Goal: Task Accomplishment & Management: Complete application form

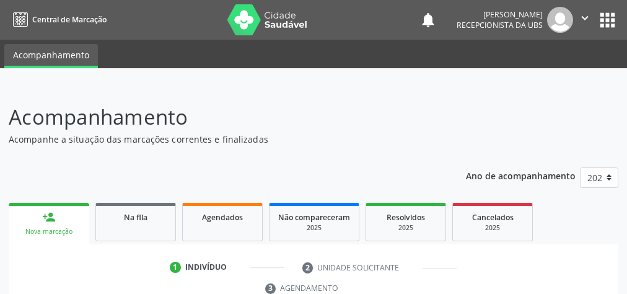
scroll to position [131, 0]
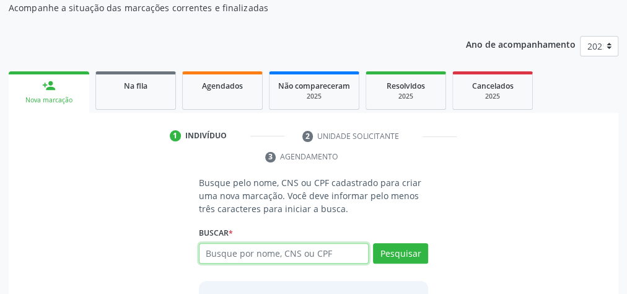
click at [346, 256] on input "text" at bounding box center [284, 253] width 170 height 21
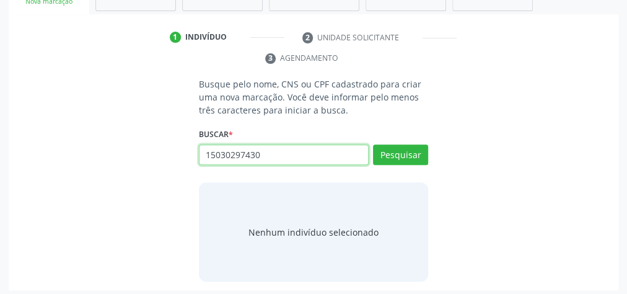
scroll to position [230, 0]
type input "15030297430"
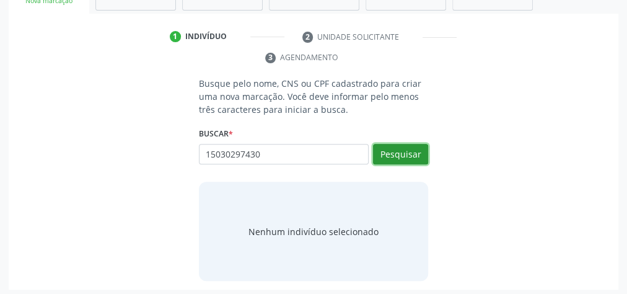
click at [413, 157] on button "Pesquisar" at bounding box center [400, 154] width 55 height 21
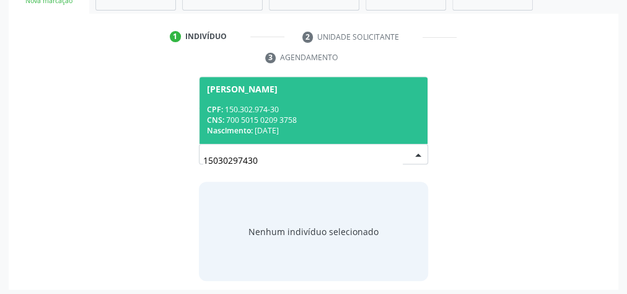
click at [343, 109] on div "CPF: 150.302.974-30" at bounding box center [313, 109] width 213 height 11
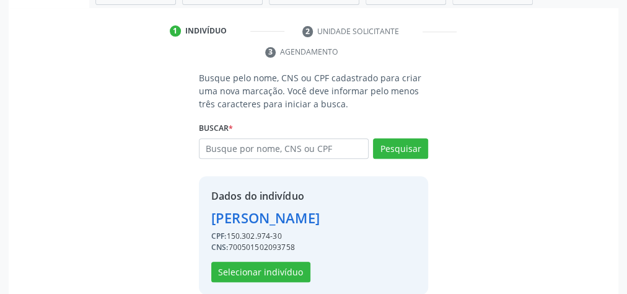
scroll to position [251, 0]
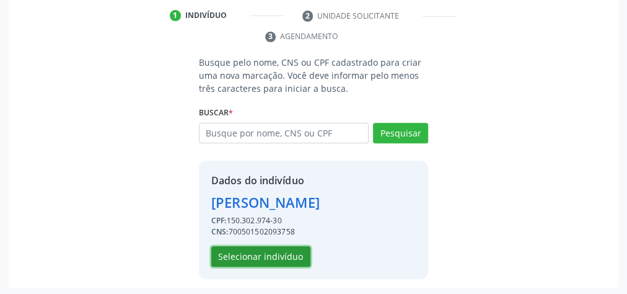
click at [281, 258] on button "Selecionar indivíduo" at bounding box center [260, 256] width 99 height 21
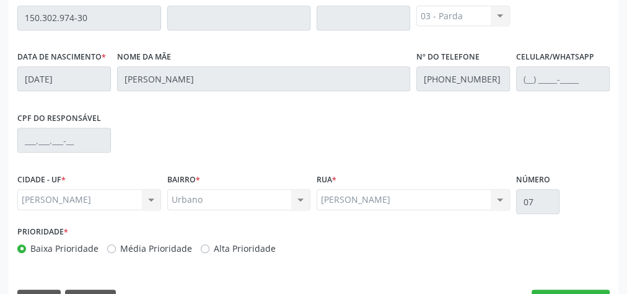
scroll to position [449, 0]
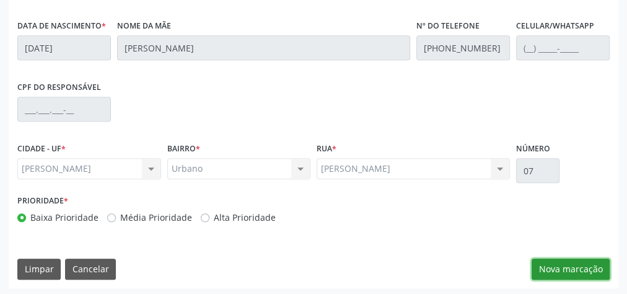
click at [567, 260] on button "Nova marcação" at bounding box center [570, 268] width 78 height 21
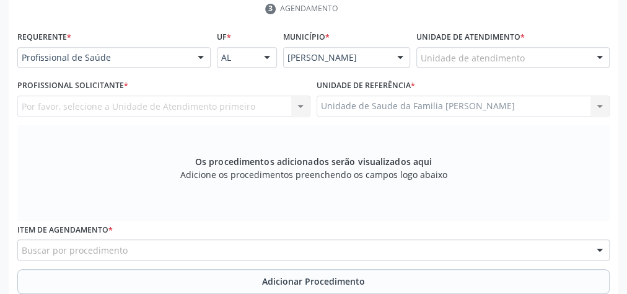
scroll to position [251, 0]
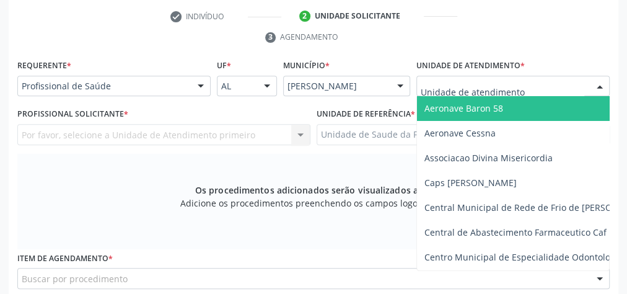
click at [546, 82] on div at bounding box center [512, 86] width 193 height 21
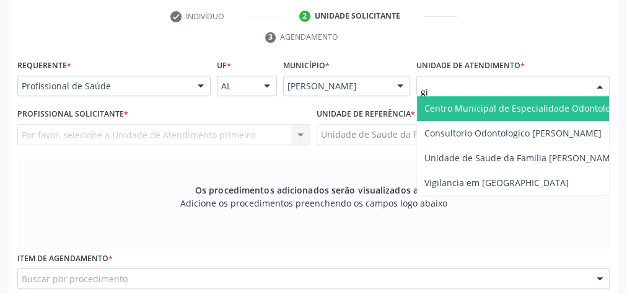
type input "gis"
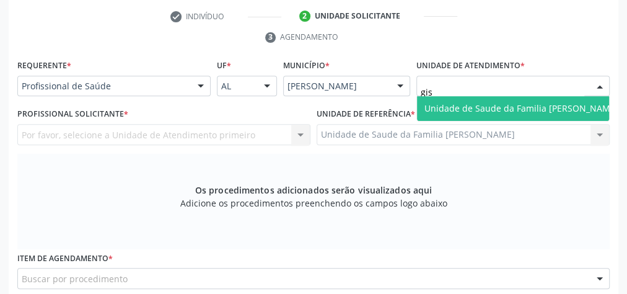
click at [517, 108] on span "Unidade de Saude da Familia [PERSON_NAME]" at bounding box center [521, 108] width 194 height 12
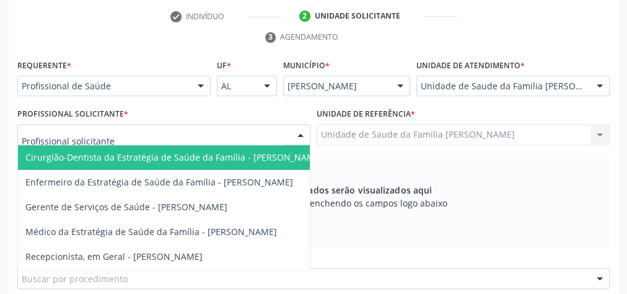
click at [303, 128] on div at bounding box center [300, 135] width 19 height 21
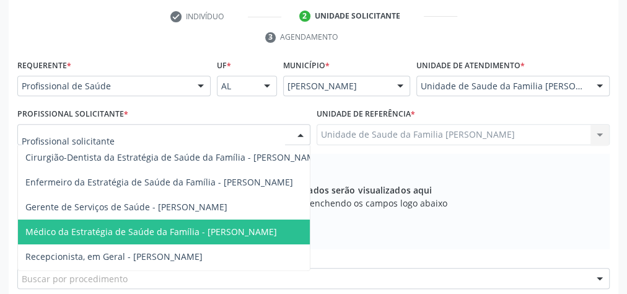
click at [261, 229] on span "Médico da Estratégia de Saúde da Família - [PERSON_NAME]" at bounding box center [150, 231] width 251 height 12
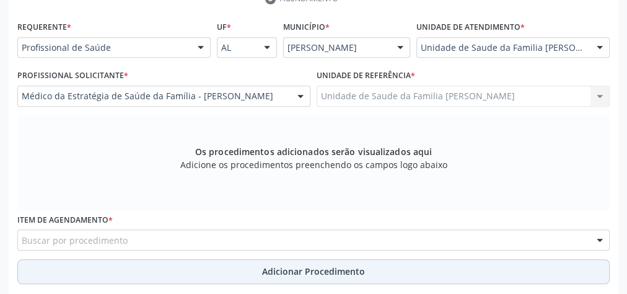
scroll to position [350, 0]
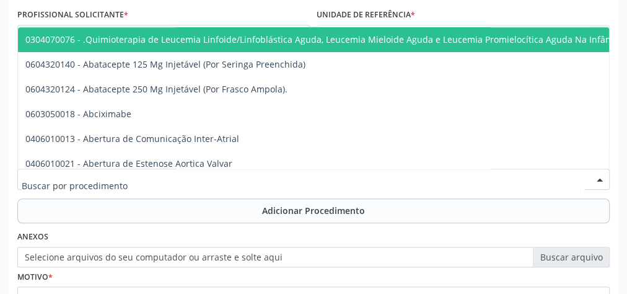
click at [282, 177] on div at bounding box center [313, 178] width 592 height 21
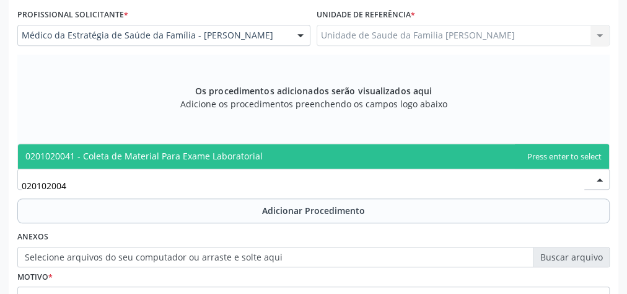
type input "0201020041"
click at [243, 150] on span "0201020041 - Coleta de Material Para Exame Laboratorial" at bounding box center [143, 156] width 237 height 12
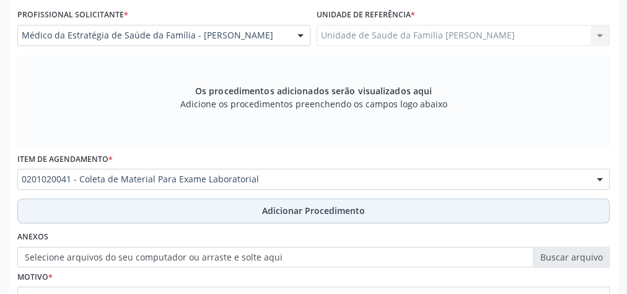
click at [300, 215] on button "Adicionar Procedimento" at bounding box center [313, 210] width 592 height 25
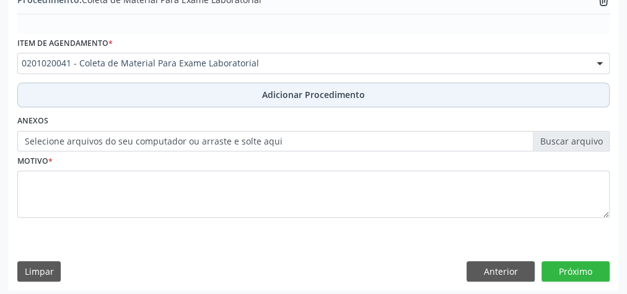
scroll to position [421, 0]
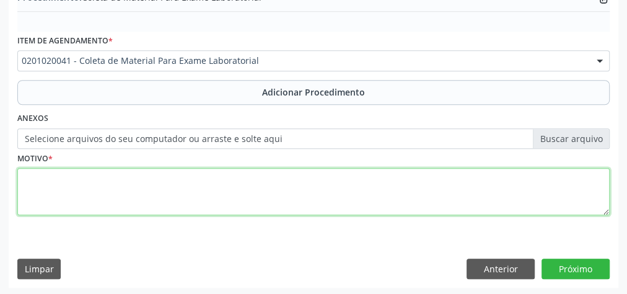
click at [300, 196] on textarea at bounding box center [313, 191] width 592 height 47
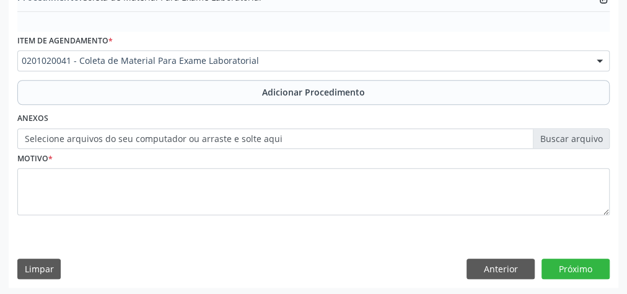
click at [582, 138] on label "Selecione arquivos do seu computador ou arraste e solte aqui" at bounding box center [313, 138] width 592 height 21
click at [582, 138] on input "Selecione arquivos do seu computador ou arraste e solte aqui" at bounding box center [313, 138] width 592 height 21
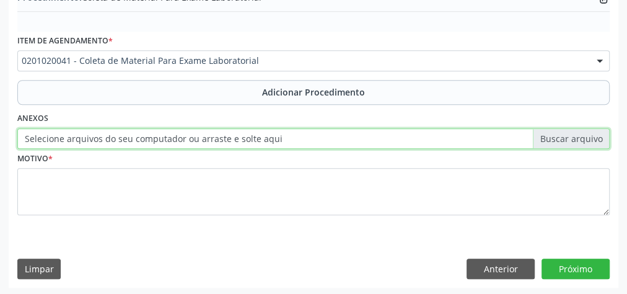
type input "C:\fakepath\lbt.jpeg"
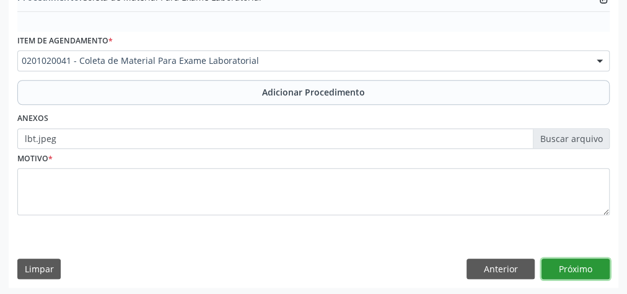
click at [586, 266] on button "Próximo" at bounding box center [575, 268] width 68 height 21
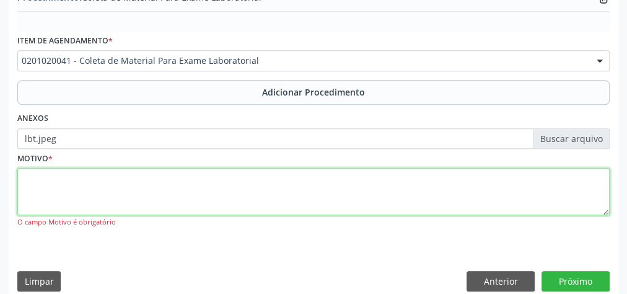
click at [313, 191] on textarea at bounding box center [313, 191] width 592 height 47
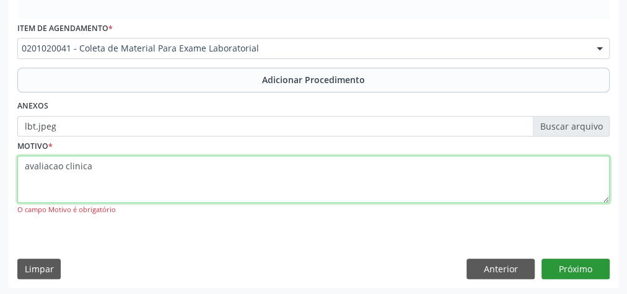
type textarea "avaliacao clinica"
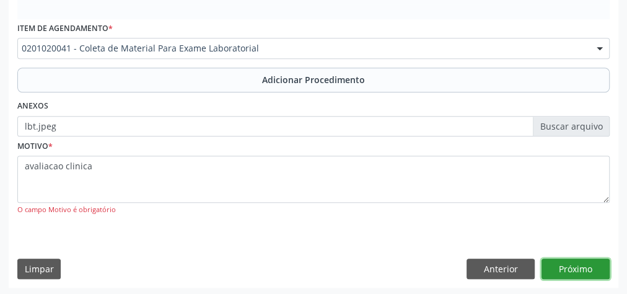
click at [571, 269] on button "Próximo" at bounding box center [575, 268] width 68 height 21
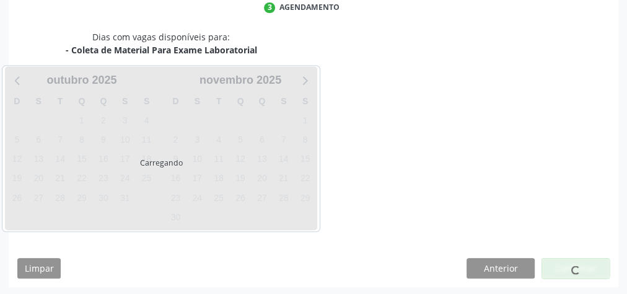
scroll to position [328, 0]
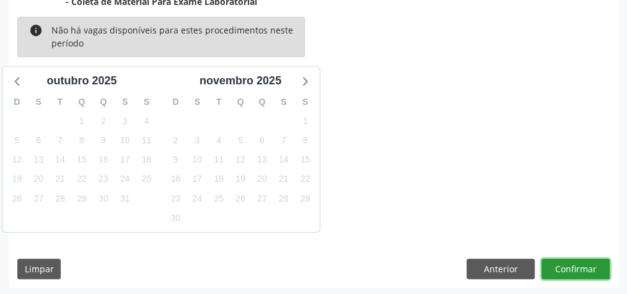
click at [571, 269] on button "Confirmar" at bounding box center [575, 268] width 68 height 21
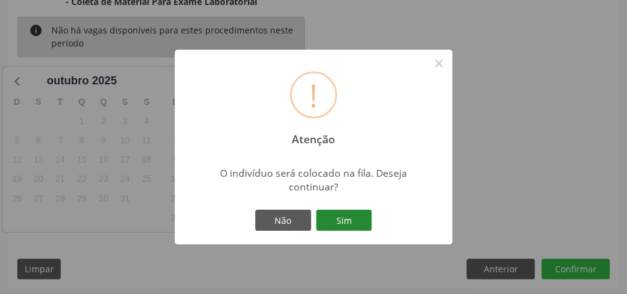
click at [359, 224] on button "Sim" at bounding box center [344, 219] width 56 height 21
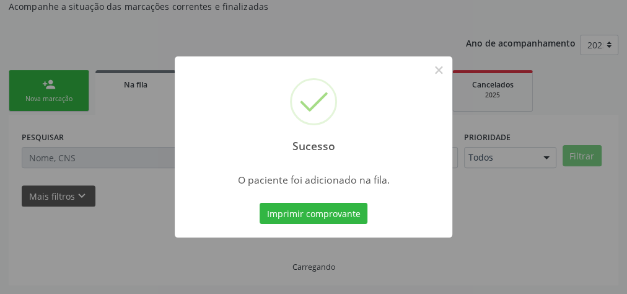
scroll to position [131, 0]
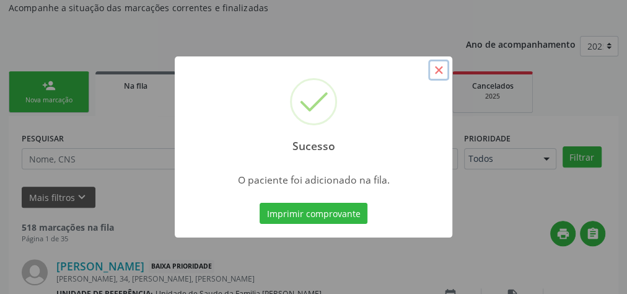
click at [442, 69] on button "×" at bounding box center [438, 69] width 21 height 21
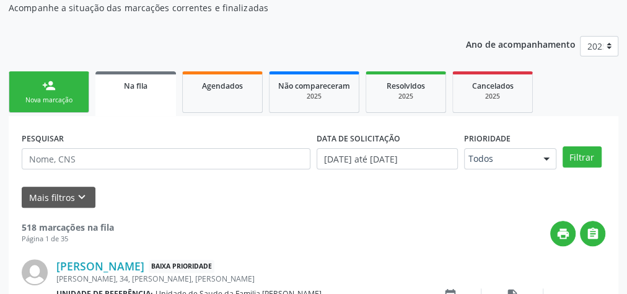
click at [437, 68] on ul "person_add Nova marcação Na fila Agendados Não compareceram 2025 Resolvidos 202…" at bounding box center [314, 92] width 610 height 48
click at [56, 102] on div "Nova marcação" at bounding box center [49, 99] width 62 height 9
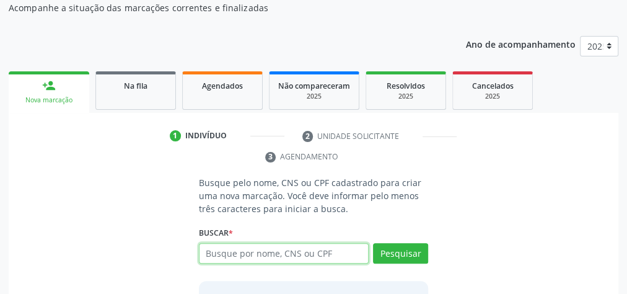
click at [279, 258] on input "text" at bounding box center [284, 253] width 170 height 21
type input "15030297430"
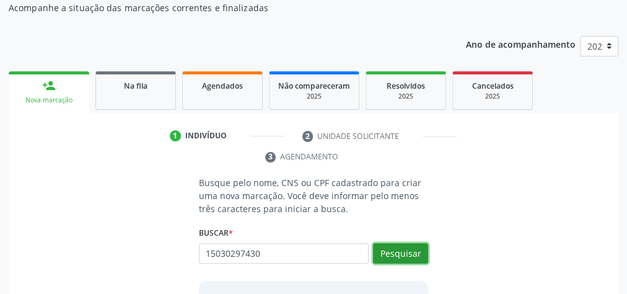
click at [418, 248] on button "Pesquisar" at bounding box center [400, 253] width 55 height 21
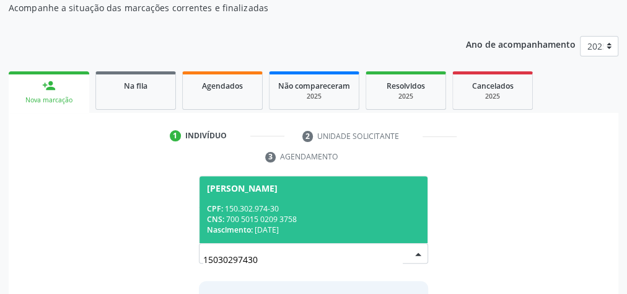
click at [343, 211] on div "CPF: 150.302.974-30" at bounding box center [313, 208] width 213 height 11
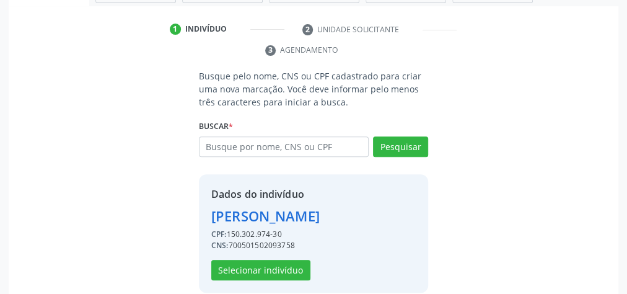
scroll to position [251, 0]
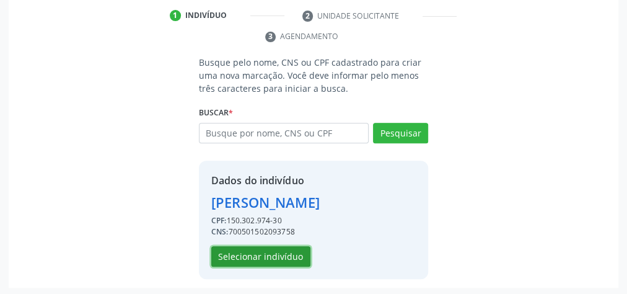
click at [278, 253] on button "Selecionar indivíduo" at bounding box center [260, 256] width 99 height 21
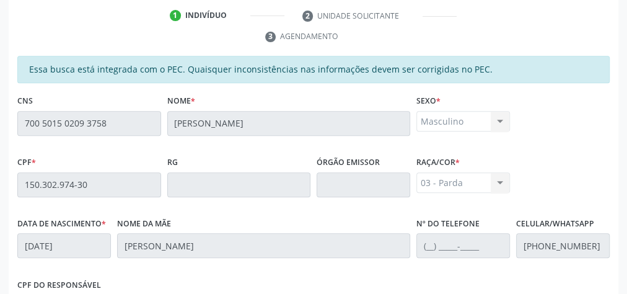
scroll to position [449, 0]
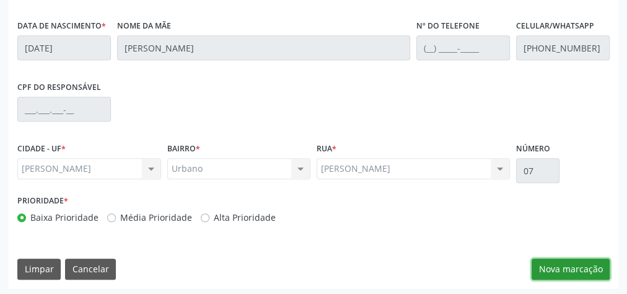
click at [567, 269] on button "Nova marcação" at bounding box center [570, 268] width 78 height 21
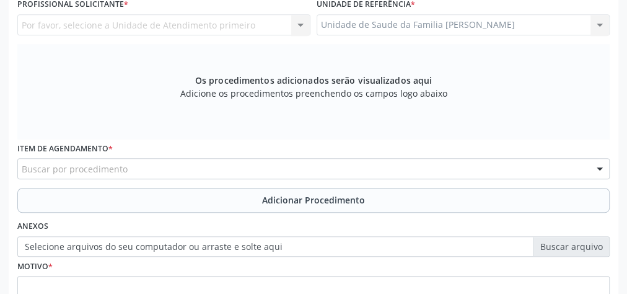
scroll to position [251, 0]
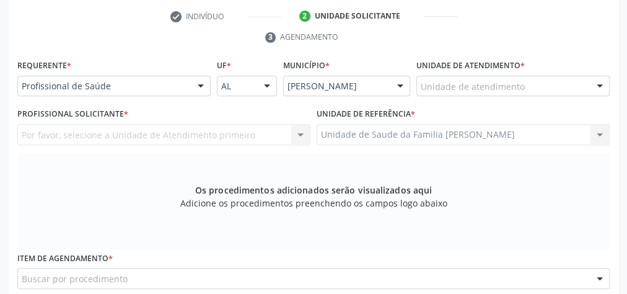
click at [523, 83] on div "Unidade de atendimento" at bounding box center [512, 86] width 193 height 21
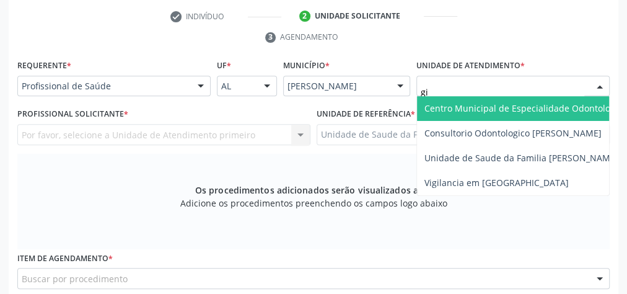
type input "gis"
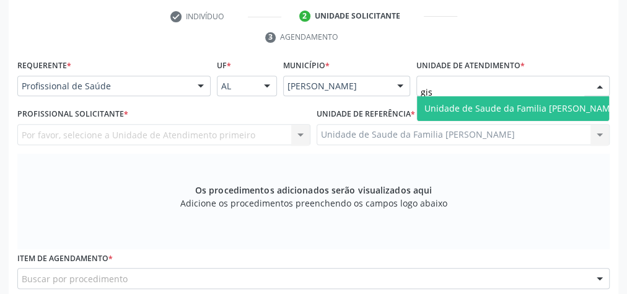
click at [507, 99] on span "Unidade de Saude da Familia [PERSON_NAME]" at bounding box center [521, 108] width 209 height 25
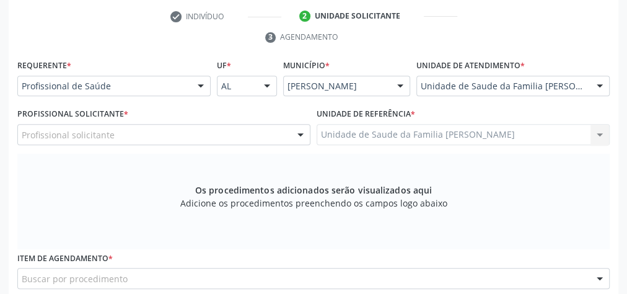
click at [302, 129] on div at bounding box center [300, 135] width 19 height 21
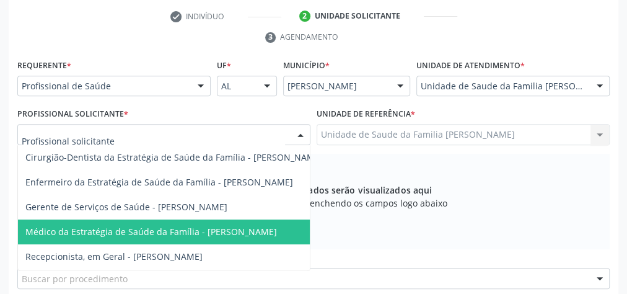
click at [277, 229] on span "Médico da Estratégia de Saúde da Família - [PERSON_NAME]" at bounding box center [150, 231] width 251 height 12
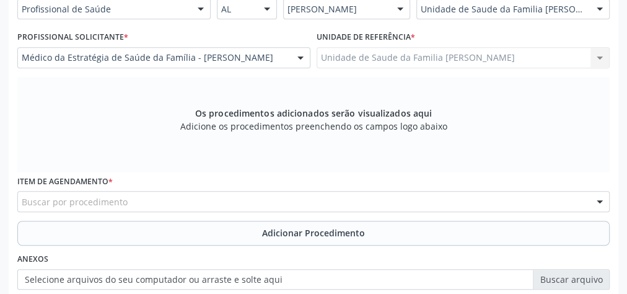
scroll to position [400, 0]
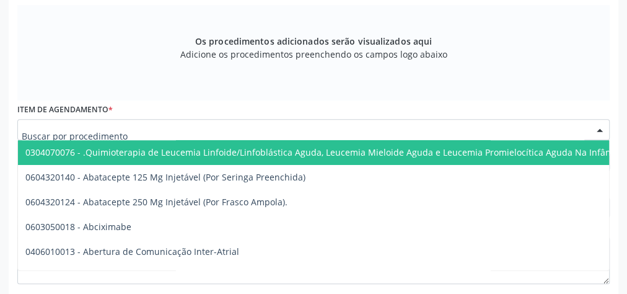
click at [281, 122] on div at bounding box center [313, 129] width 592 height 21
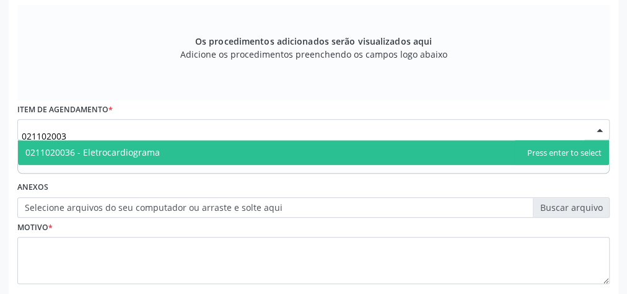
type input "0211020036"
click at [167, 150] on span "0211020036 - Eletrocardiograma" at bounding box center [313, 152] width 591 height 25
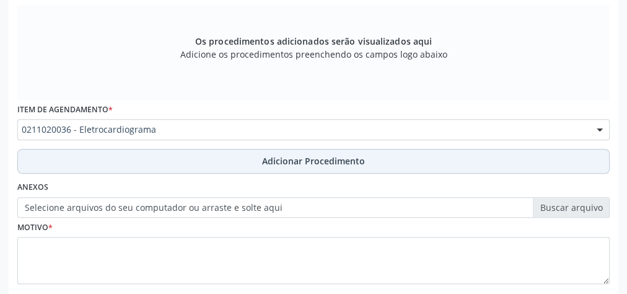
click at [304, 156] on span "Adicionar Procedimento" at bounding box center [313, 160] width 103 height 13
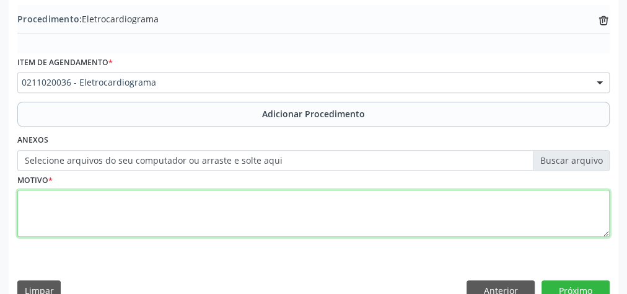
click at [292, 201] on textarea at bounding box center [313, 213] width 592 height 47
type textarea "queixa de dor precordial."
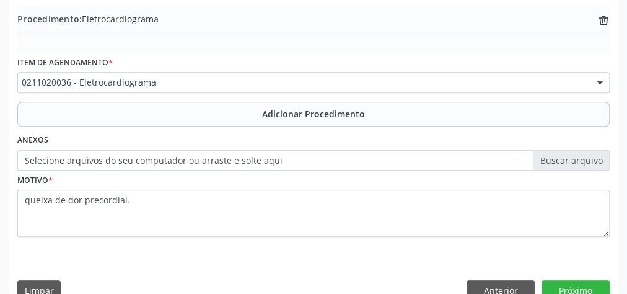
click at [562, 157] on label "Selecione arquivos do seu computador ou arraste e solte aqui" at bounding box center [313, 160] width 592 height 21
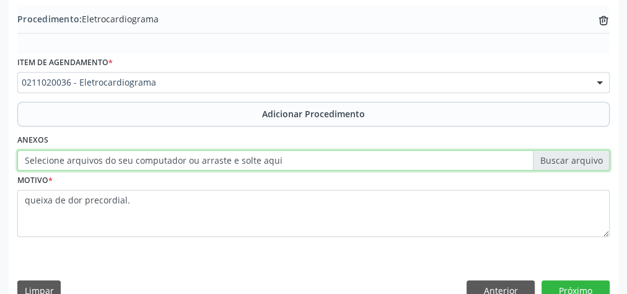
click at [562, 157] on input "Selecione arquivos do seu computador ou arraste e solte aqui" at bounding box center [313, 160] width 592 height 21
type input "C:\fakepath\eletro.jpeg"
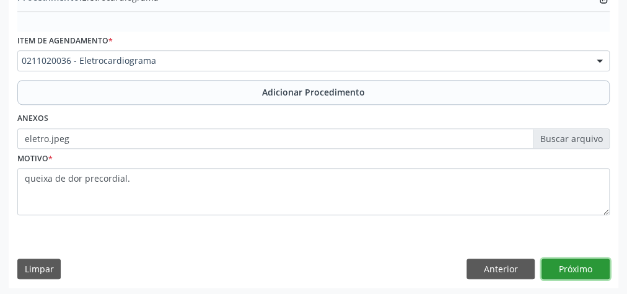
click at [595, 265] on button "Próximo" at bounding box center [575, 268] width 68 height 21
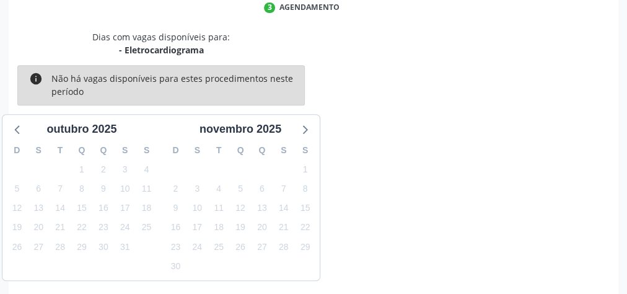
scroll to position [328, 0]
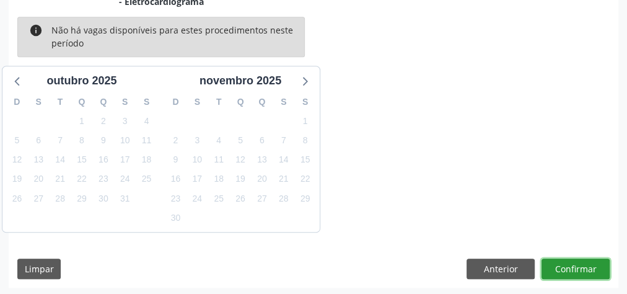
click at [595, 265] on button "Confirmar" at bounding box center [575, 268] width 68 height 21
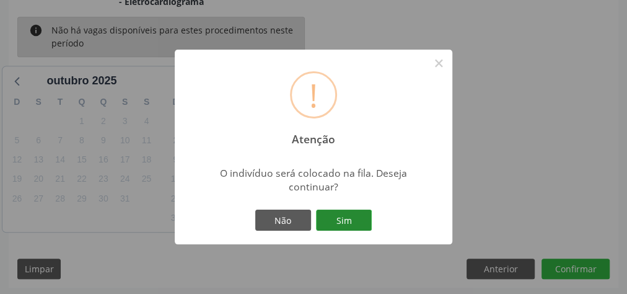
click at [357, 227] on button "Sim" at bounding box center [344, 219] width 56 height 21
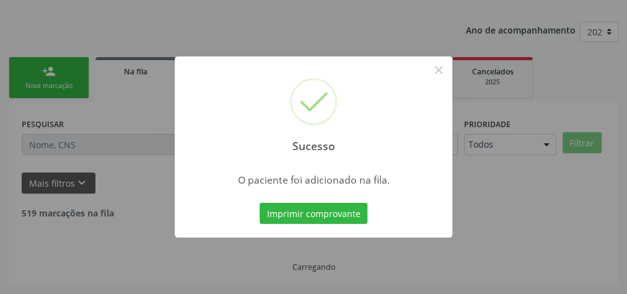
scroll to position [131, 0]
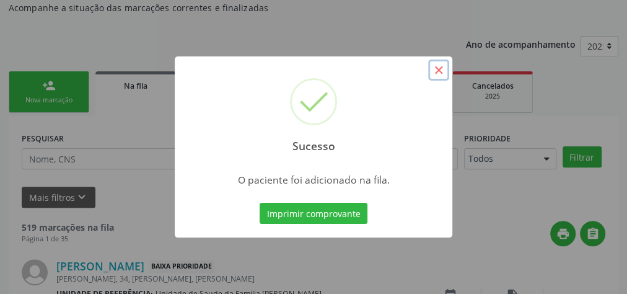
click at [437, 74] on button "×" at bounding box center [438, 69] width 21 height 21
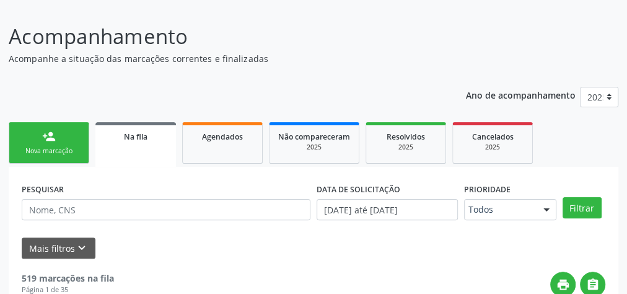
scroll to position [0, 0]
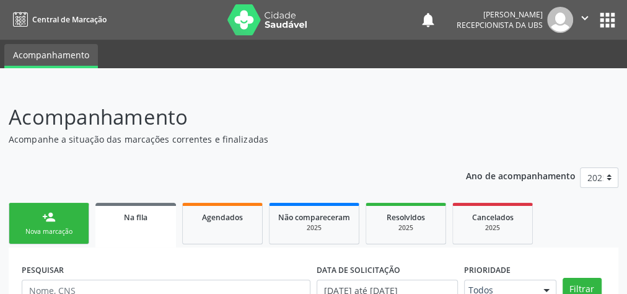
click at [33, 224] on link "person_add Nova marcação" at bounding box center [49, 224] width 81 height 42
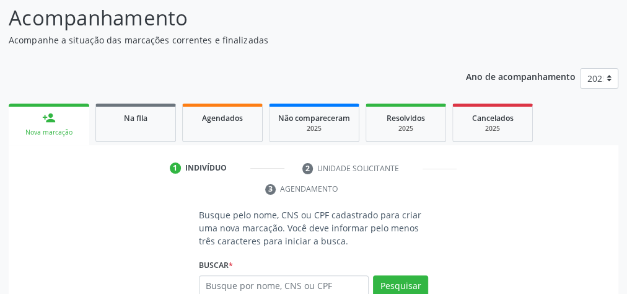
scroll to position [198, 0]
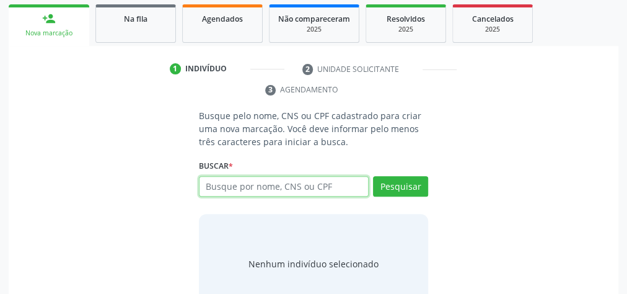
click at [243, 190] on input "text" at bounding box center [284, 186] width 170 height 21
type input "15030297430"
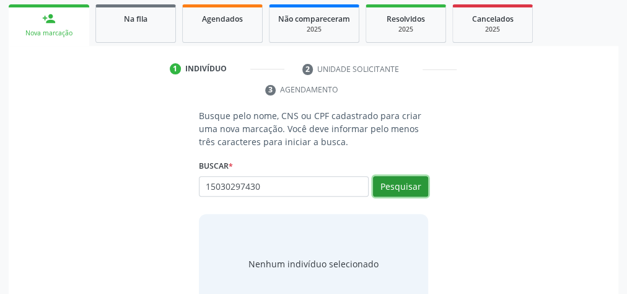
click at [398, 188] on button "Pesquisar" at bounding box center [400, 186] width 55 height 21
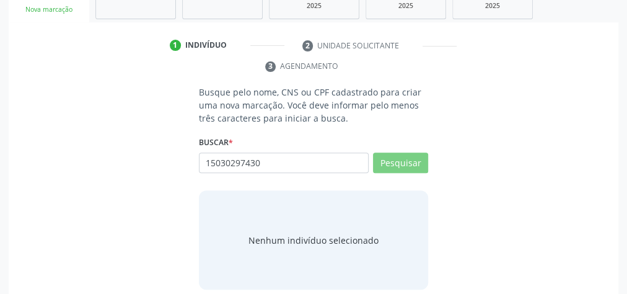
scroll to position [233, 0]
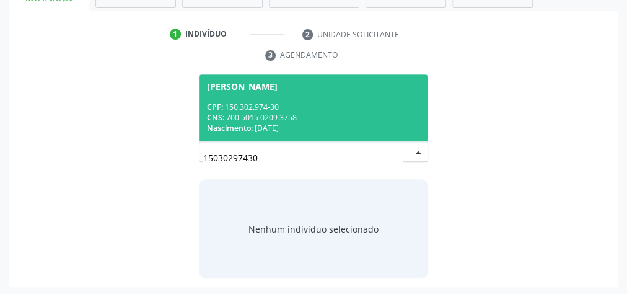
click at [330, 107] on div "CPF: 150.302.974-30" at bounding box center [313, 107] width 213 height 11
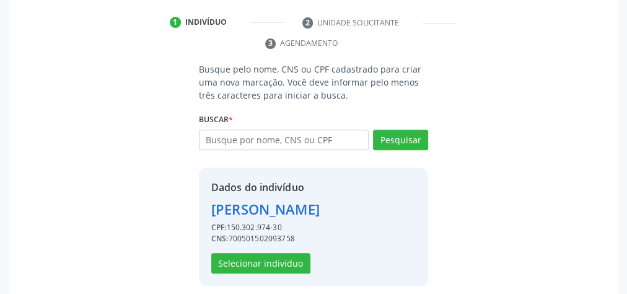
scroll to position [251, 0]
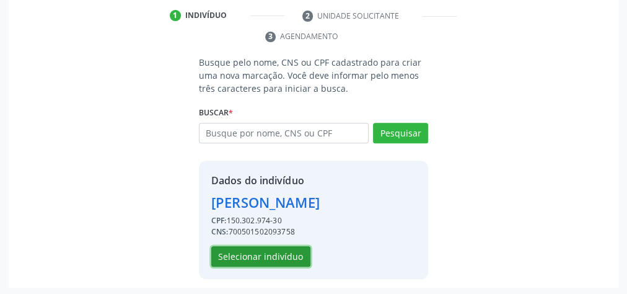
click at [240, 254] on button "Selecionar indivíduo" at bounding box center [260, 256] width 99 height 21
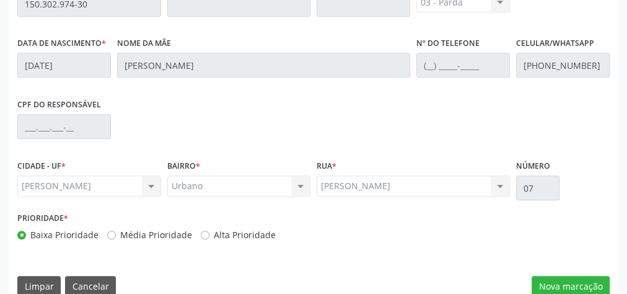
scroll to position [449, 0]
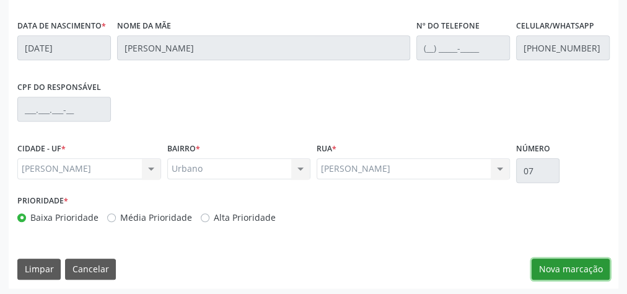
click at [566, 272] on button "Nova marcação" at bounding box center [570, 268] width 78 height 21
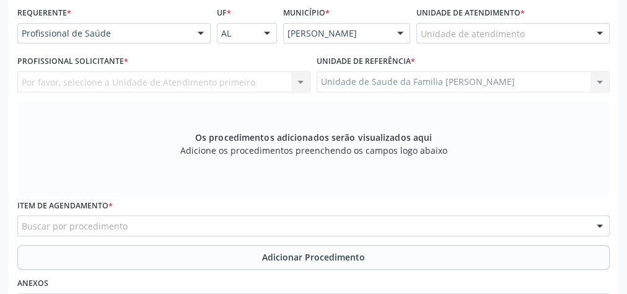
scroll to position [152, 0]
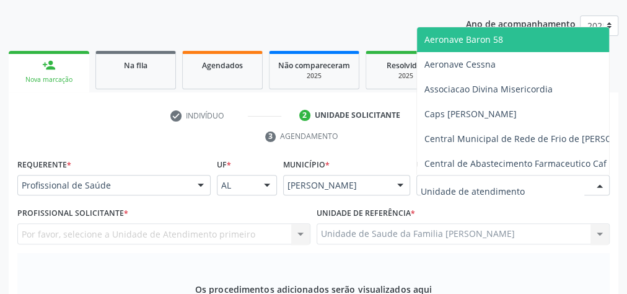
click at [522, 187] on div at bounding box center [512, 185] width 193 height 21
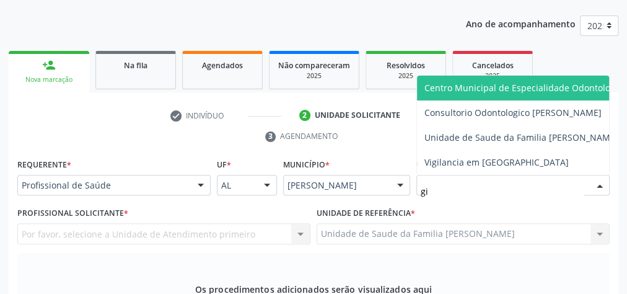
type input "gis"
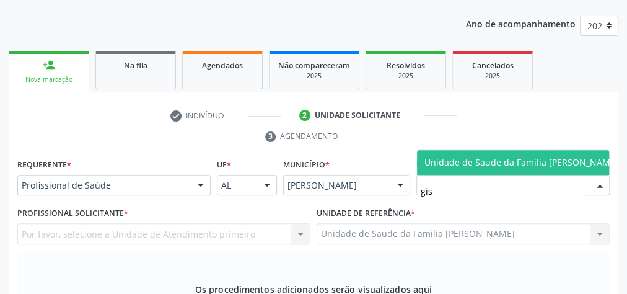
click at [454, 150] on span "Unidade de Saude da Familia [PERSON_NAME]" at bounding box center [521, 162] width 209 height 25
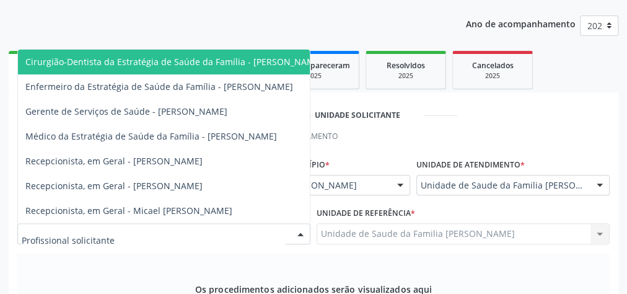
click at [304, 233] on div at bounding box center [300, 234] width 19 height 21
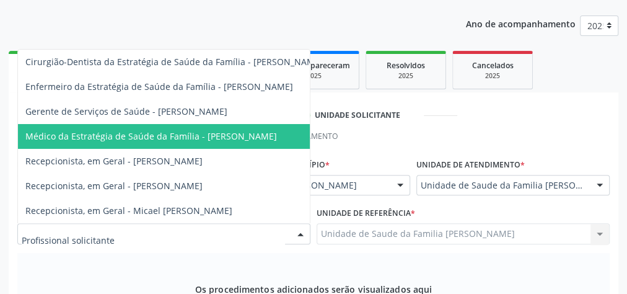
click at [212, 130] on span "Médico da Estratégia de Saúde da Família - [PERSON_NAME]" at bounding box center [150, 136] width 251 height 12
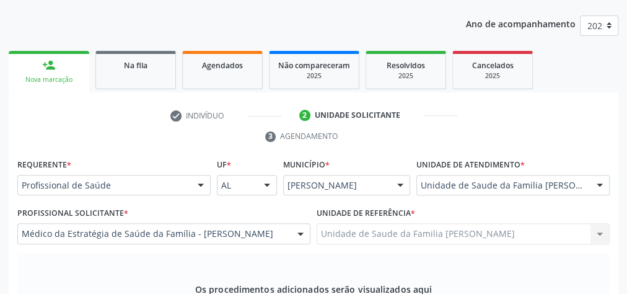
scroll to position [350, 0]
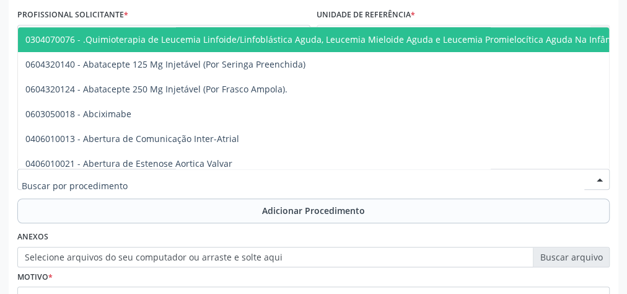
click at [207, 171] on div at bounding box center [313, 178] width 592 height 21
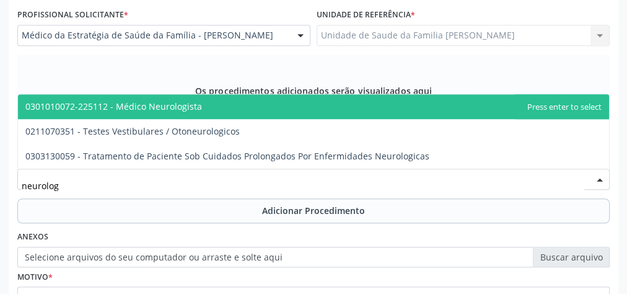
type input "neurologi"
click at [145, 105] on span "0301010072-225112 - Médico Neurologista" at bounding box center [113, 106] width 177 height 12
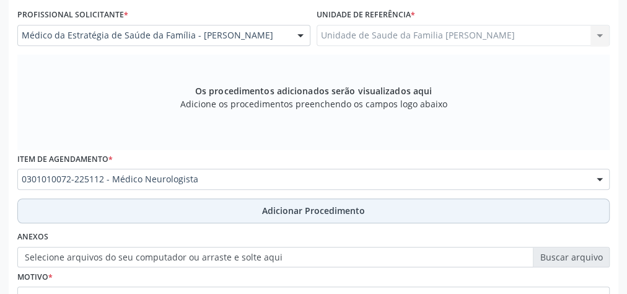
click at [297, 204] on span "Adicionar Procedimento" at bounding box center [313, 210] width 103 height 13
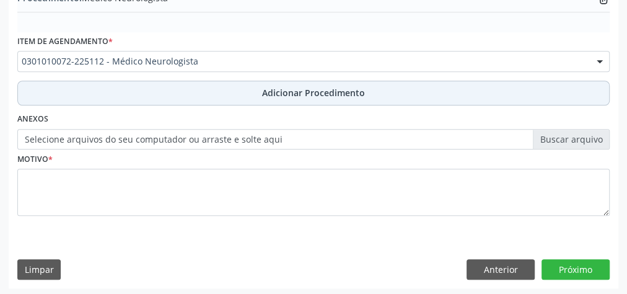
scroll to position [421, 0]
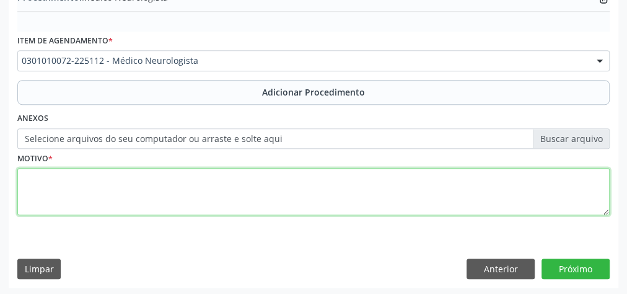
click at [297, 198] on textarea at bounding box center [313, 191] width 592 height 47
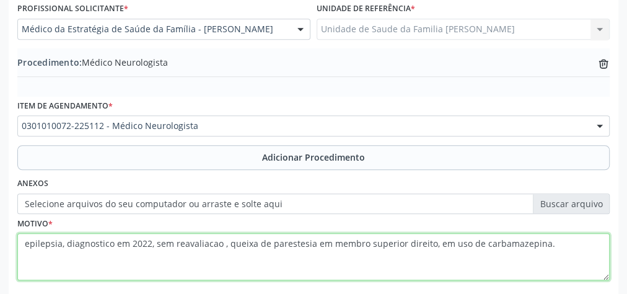
scroll to position [372, 0]
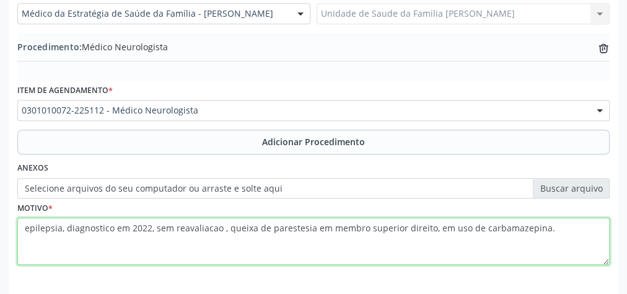
type textarea "epilepsia, diagnostico em 2022, sem reavaliacao , queixa de parestesia em membr…"
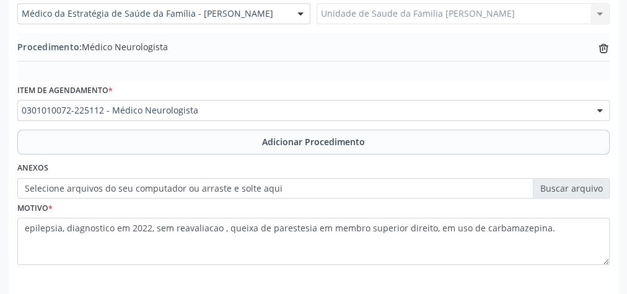
click at [557, 283] on div "Requerente * Profissional de Saúde Profissional de Saúde Paciente Nenhum result…" at bounding box center [314, 136] width 610 height 401
click at [556, 186] on label "Selecione arquivos do seu computador ou arraste e solte aqui" at bounding box center [313, 188] width 592 height 21
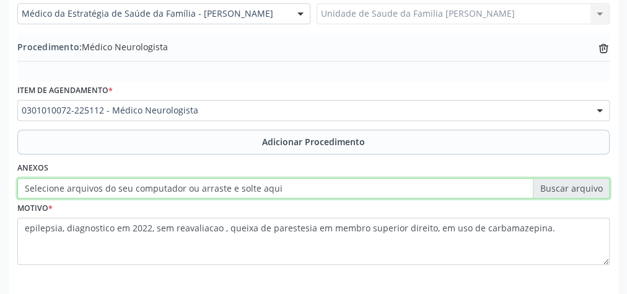
click at [556, 186] on input "Selecione arquivos do seu computador ou arraste e solte aqui" at bounding box center [313, 188] width 592 height 21
type input "C:\fakepath\neurol.jpeg"
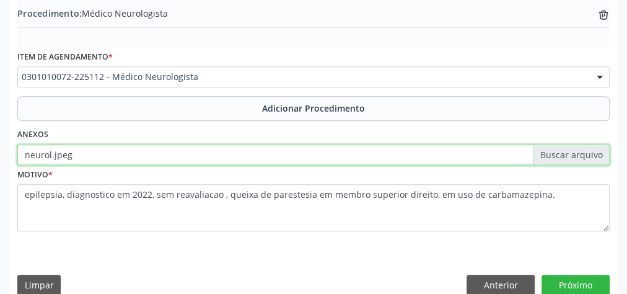
scroll to position [421, 0]
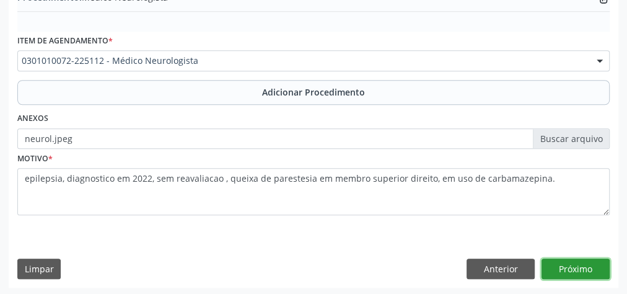
click at [590, 261] on button "Próximo" at bounding box center [575, 268] width 68 height 21
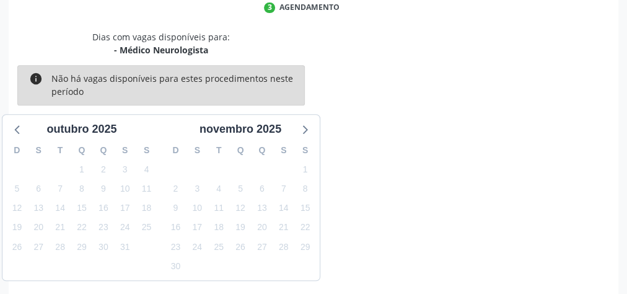
scroll to position [328, 0]
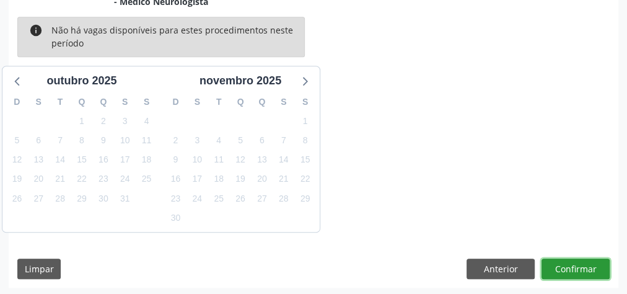
click at [574, 261] on button "Confirmar" at bounding box center [575, 268] width 68 height 21
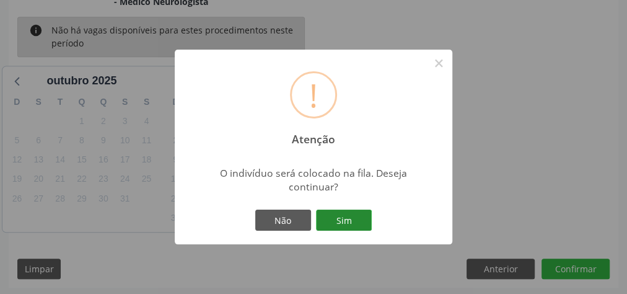
click at [349, 212] on button "Sim" at bounding box center [344, 219] width 56 height 21
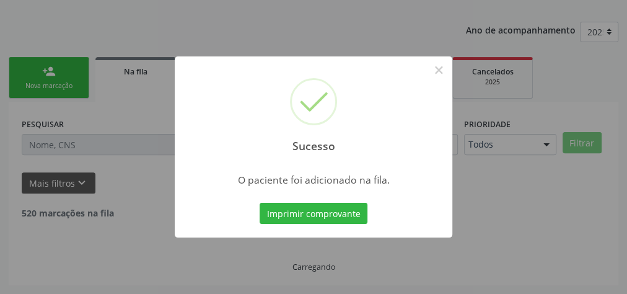
scroll to position [131, 0]
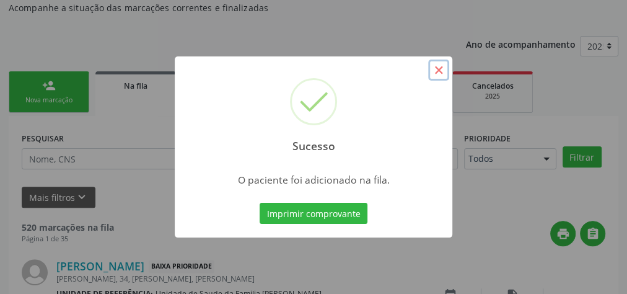
click at [433, 70] on button "×" at bounding box center [438, 69] width 21 height 21
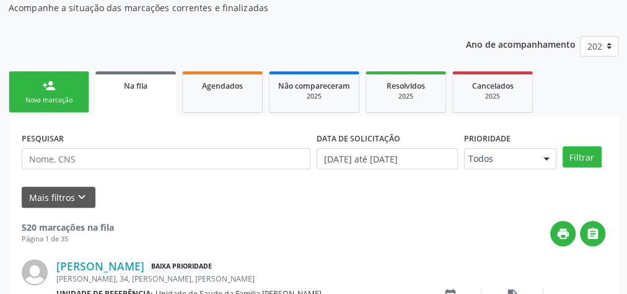
click at [64, 90] on link "person_add Nova marcação" at bounding box center [49, 92] width 81 height 42
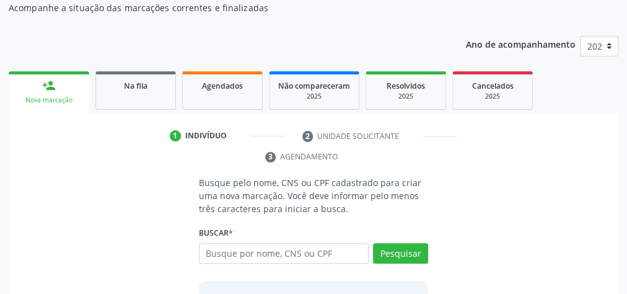
click at [66, 92] on link "person_add Nova marcação" at bounding box center [49, 92] width 81 height 42
click at [72, 73] on link "person_add Nova marcação" at bounding box center [49, 92] width 81 height 42
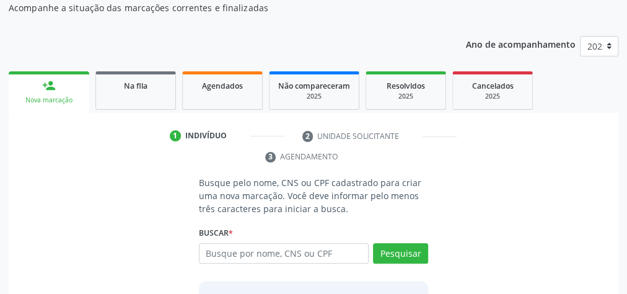
click at [72, 73] on link "person_add Nova marcação" at bounding box center [49, 92] width 81 height 42
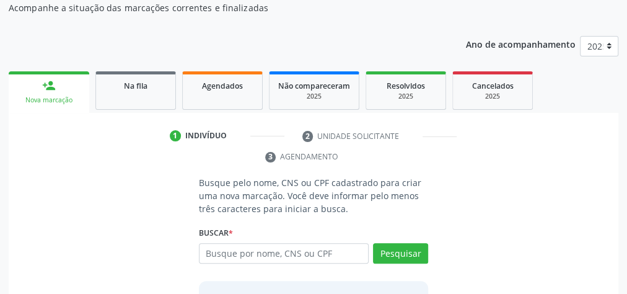
click at [72, 73] on link "person_add Nova marcação" at bounding box center [49, 92] width 81 height 42
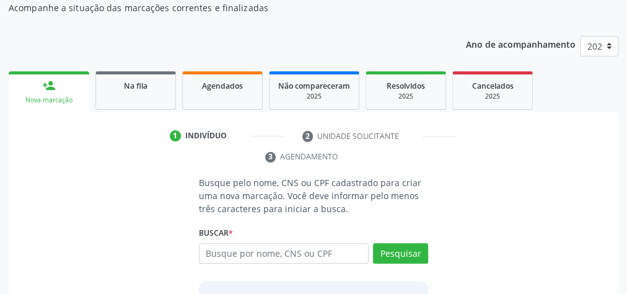
click at [72, 73] on link "person_add Nova marcação" at bounding box center [49, 92] width 81 height 42
click at [71, 51] on div "Ano de acompanhamento 2025 person_add Nova marcação Na fila Agendados Não compa…" at bounding box center [314, 208] width 610 height 362
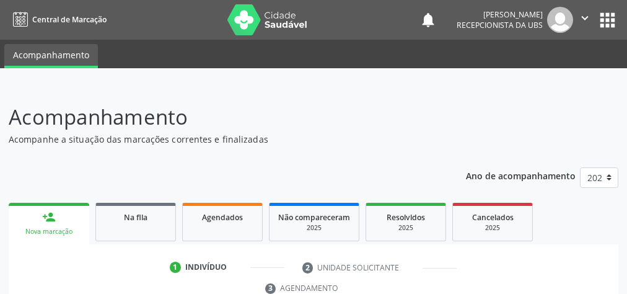
scroll to position [233, 0]
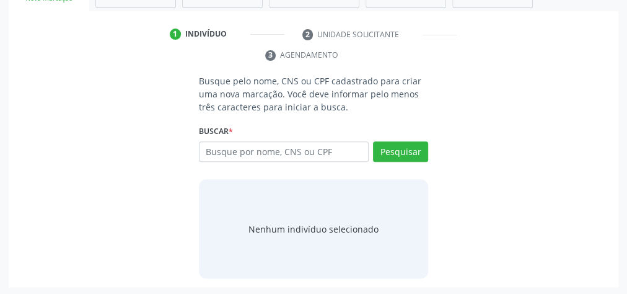
click at [394, 261] on div "Nenhum indivíduo selecionado" at bounding box center [313, 228] width 229 height 99
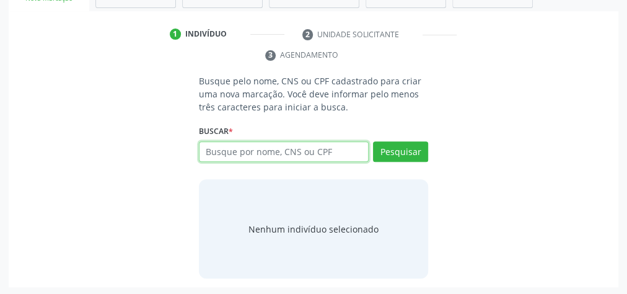
drag, startPoint x: 394, startPoint y: 261, endPoint x: 255, endPoint y: 160, distance: 172.5
click at [255, 160] on div "Busque por nome, CNS ou CPF Nenhum resultado encontrado para: " " Digite nome, …" at bounding box center [313, 156] width 229 height 30
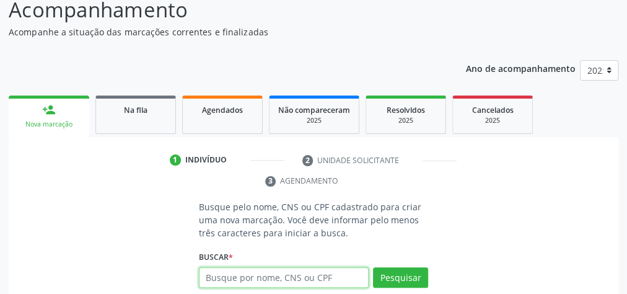
scroll to position [0, 0]
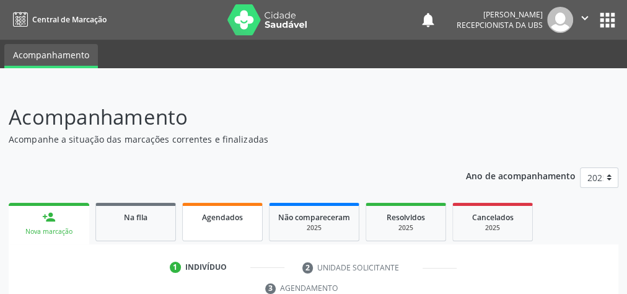
click at [221, 214] on span "Agendados" at bounding box center [222, 217] width 41 height 11
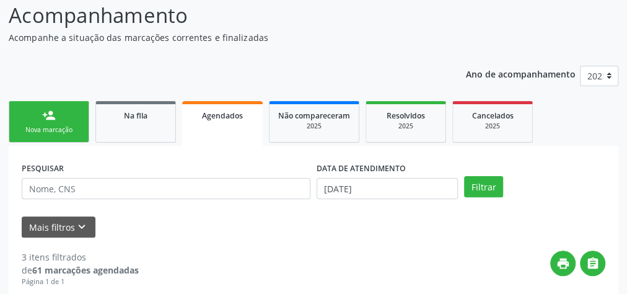
scroll to position [149, 0]
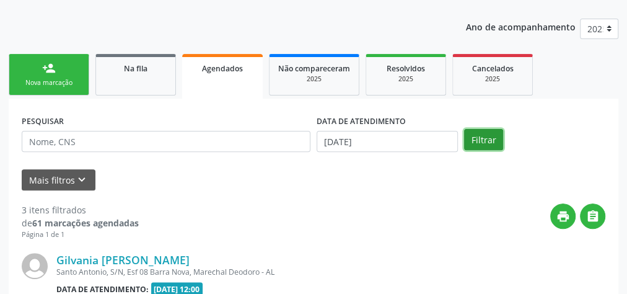
click at [484, 134] on button "Filtrar" at bounding box center [483, 139] width 39 height 21
click at [487, 137] on button "Filtrar" at bounding box center [483, 139] width 39 height 21
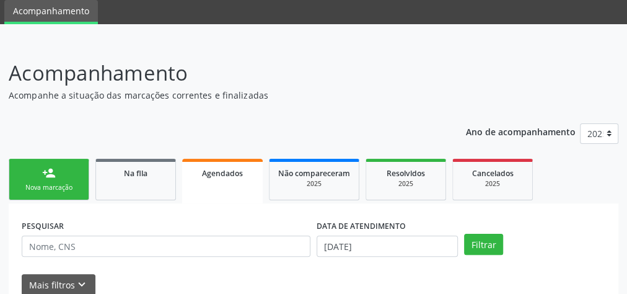
scroll to position [0, 0]
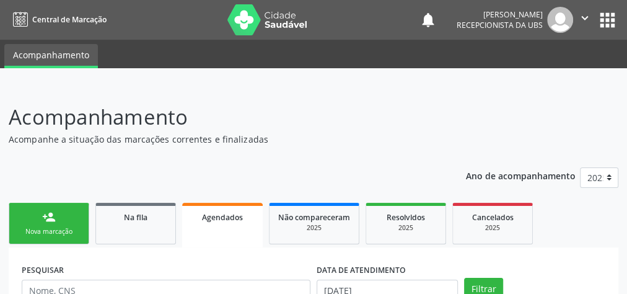
click at [42, 224] on link "person_add Nova marcação" at bounding box center [49, 224] width 81 height 42
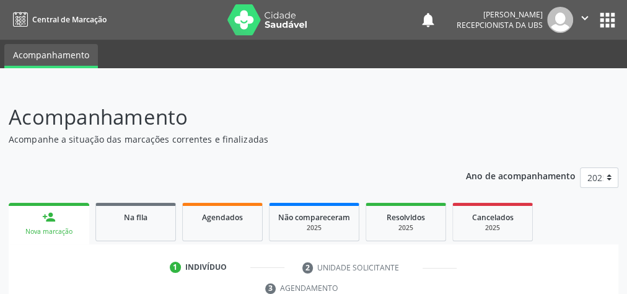
drag, startPoint x: 17, startPoint y: 190, endPoint x: 25, endPoint y: 188, distance: 8.1
drag, startPoint x: 23, startPoint y: 192, endPoint x: 369, endPoint y: 87, distance: 361.7
drag, startPoint x: 369, startPoint y: 87, endPoint x: 316, endPoint y: 105, distance: 56.0
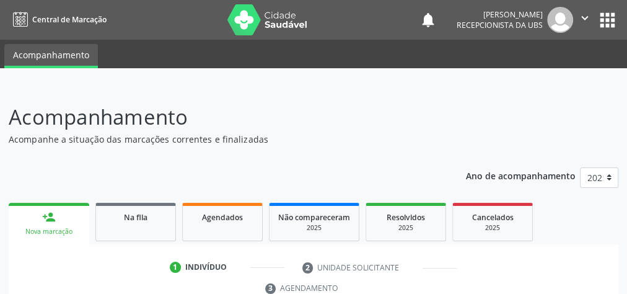
click at [316, 105] on p "Acompanhamento" at bounding box center [222, 117] width 427 height 31
click at [373, 111] on p "Acompanhamento" at bounding box center [222, 117] width 427 height 31
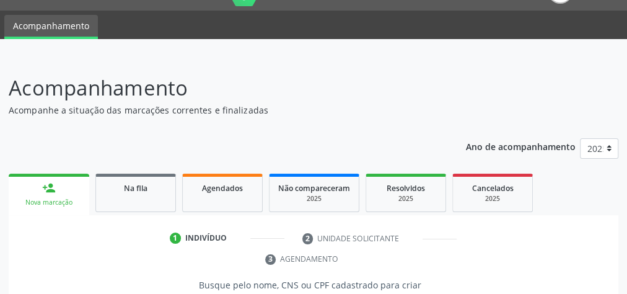
scroll to position [50, 0]
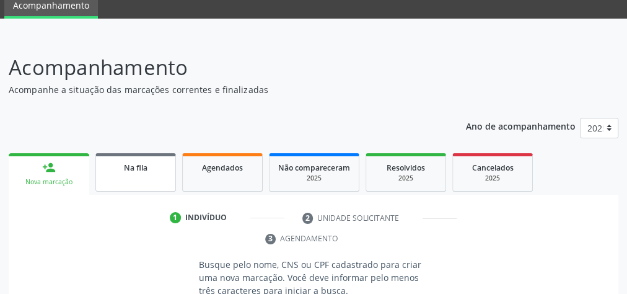
click at [135, 174] on link "Na fila" at bounding box center [135, 172] width 81 height 38
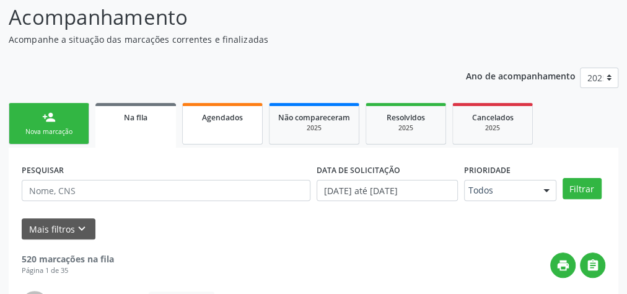
scroll to position [144, 0]
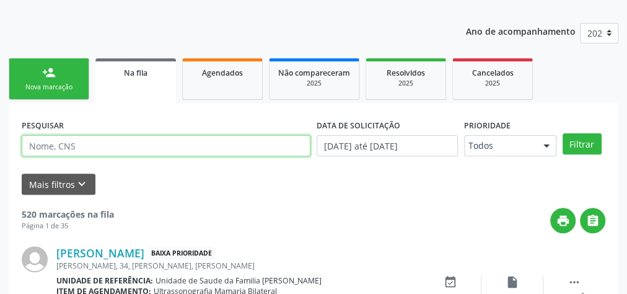
click at [206, 146] on input "text" at bounding box center [166, 145] width 289 height 21
type input "maria da paz da silva"
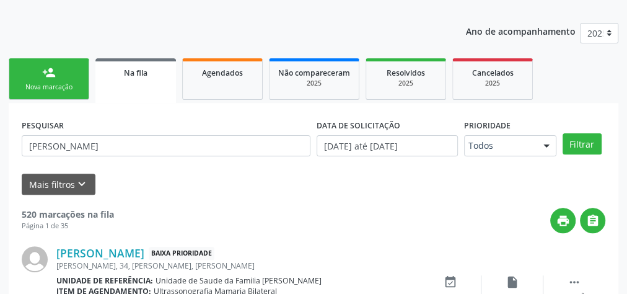
click at [152, 77] on div "Na fila" at bounding box center [135, 72] width 63 height 13
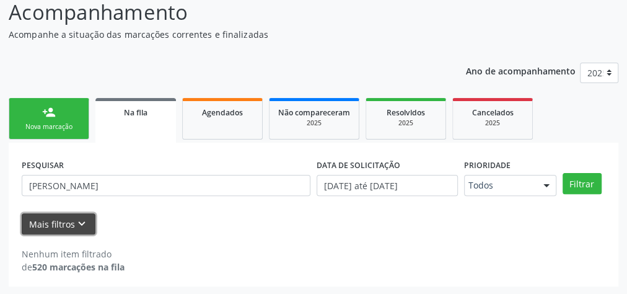
click at [72, 214] on button "Mais filtros keyboard_arrow_down" at bounding box center [59, 224] width 74 height 22
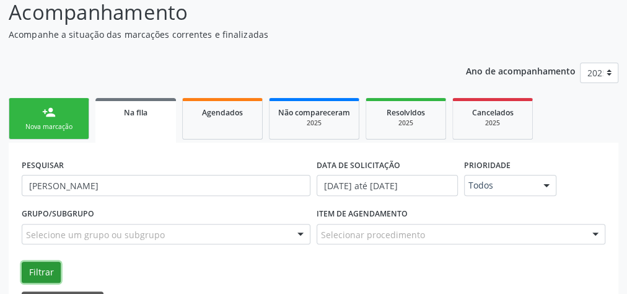
click at [47, 273] on button "Filtrar" at bounding box center [41, 271] width 39 height 21
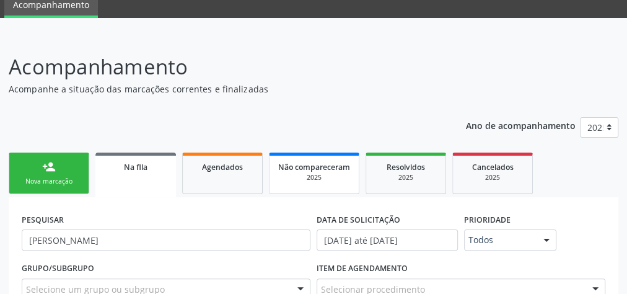
scroll to position [0, 0]
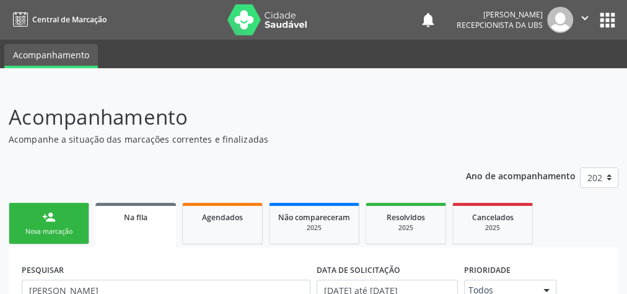
click at [42, 234] on div "Nova marcação" at bounding box center [49, 231] width 62 height 9
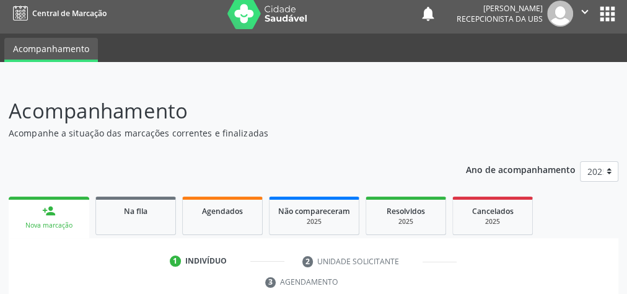
scroll to position [4, 0]
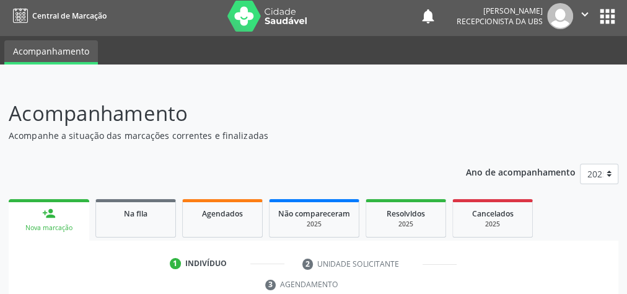
click at [533, 113] on header "Acompanhamento Acompanhe a situação das marcações correntes e finalizadas Relat…" at bounding box center [314, 120] width 610 height 44
click at [531, 110] on header "Acompanhamento Acompanhe a situação das marcações correntes e finalizadas Relat…" at bounding box center [314, 120] width 610 height 44
drag, startPoint x: 549, startPoint y: 112, endPoint x: 298, endPoint y: 95, distance: 251.5
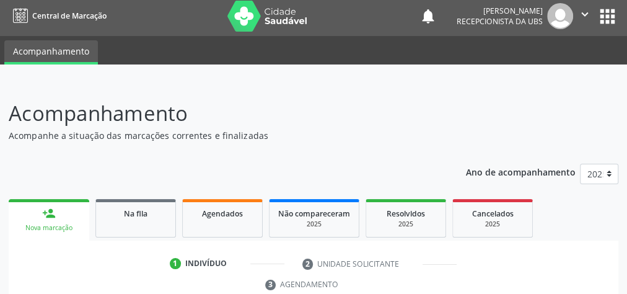
drag, startPoint x: 292, startPoint y: 100, endPoint x: 309, endPoint y: 90, distance: 19.4
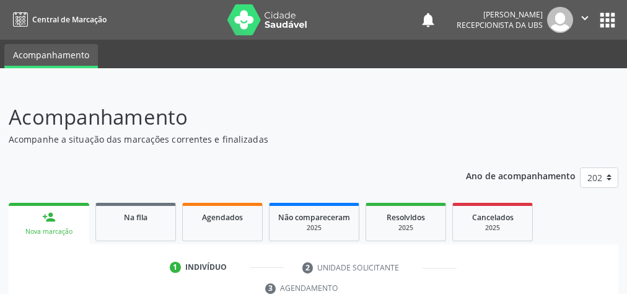
scroll to position [233, 0]
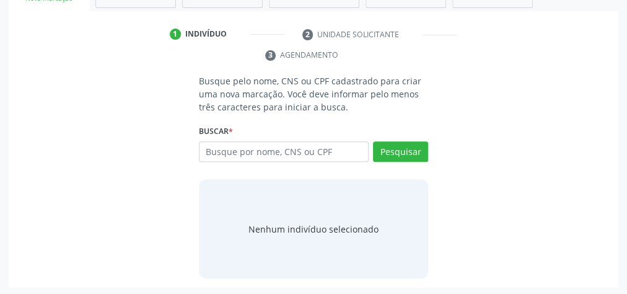
click at [311, 110] on p "Busque pelo nome, CNS ou CPF cadastrado para criar uma nova marcação. Você deve…" at bounding box center [313, 93] width 229 height 39
click at [311, 111] on p "Busque pelo nome, CNS ou CPF cadastrado para criar uma nova marcação. Você deve…" at bounding box center [313, 93] width 229 height 39
click at [310, 111] on div "Busque pelo nome, CNS ou CPF cadastrado para criar uma nova marcação. Você deve…" at bounding box center [313, 176] width 247 height 204
click at [305, 108] on p "Busque pelo nome, CNS ou CPF cadastrado para criar uma nova marcação. Você deve…" at bounding box center [313, 93] width 229 height 39
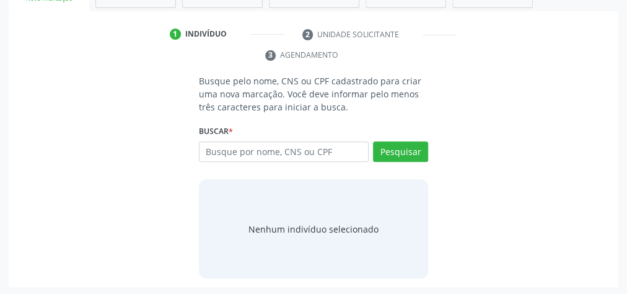
click at [307, 112] on div "Busque pelo nome, CNS ou CPF cadastrado para criar uma nova marcação. Você deve…" at bounding box center [313, 176] width 247 height 204
click at [297, 106] on p "Busque pelo nome, CNS ou CPF cadastrado para criar uma nova marcação. Você deve…" at bounding box center [313, 93] width 229 height 39
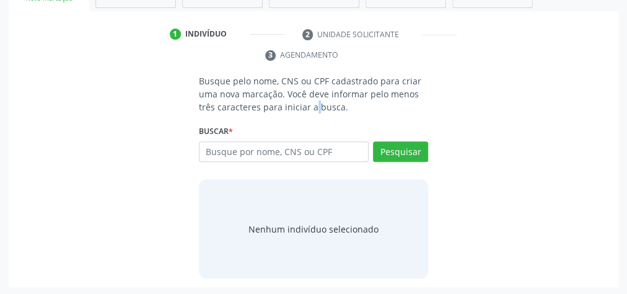
click at [295, 105] on p "Busque pelo nome, CNS ou CPF cadastrado para criar uma nova marcação. Você deve…" at bounding box center [313, 93] width 229 height 39
drag, startPoint x: 295, startPoint y: 105, endPoint x: 289, endPoint y: 103, distance: 6.5
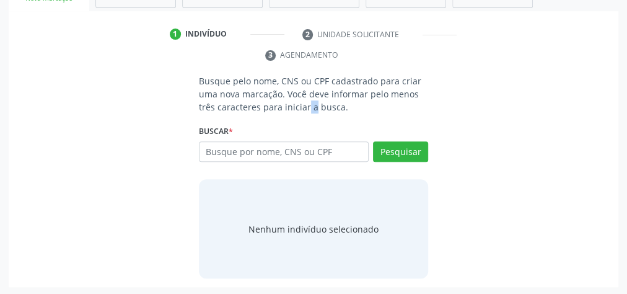
click at [289, 103] on p "Busque pelo nome, CNS ou CPF cadastrado para criar uma nova marcação. Você deve…" at bounding box center [313, 93] width 229 height 39
click at [290, 103] on p "Busque pelo nome, CNS ou CPF cadastrado para criar uma nova marcação. Você deve…" at bounding box center [313, 93] width 229 height 39
click at [0, 32] on div "Acompanhamento Acompanhe a situação das marcações correntes e finalizadas Relat…" at bounding box center [313, 74] width 627 height 443
click at [2, 43] on div "Acompanhamento Acompanhe a situação das marcações correntes e finalizadas Relat…" at bounding box center [313, 74] width 627 height 443
click at [0, 34] on div "Acompanhamento Acompanhe a situação das marcações correntes e finalizadas Relat…" at bounding box center [313, 74] width 627 height 443
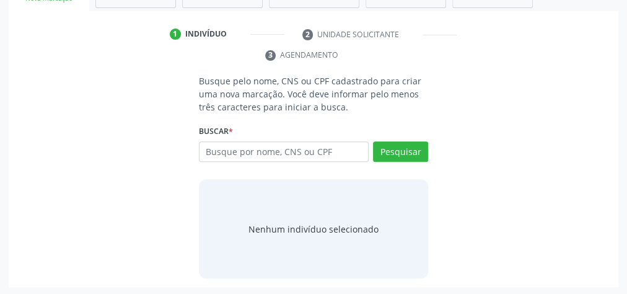
click at [0, 34] on div "Acompanhamento Acompanhe a situação das marcações correntes e finalizadas Relat…" at bounding box center [313, 74] width 627 height 443
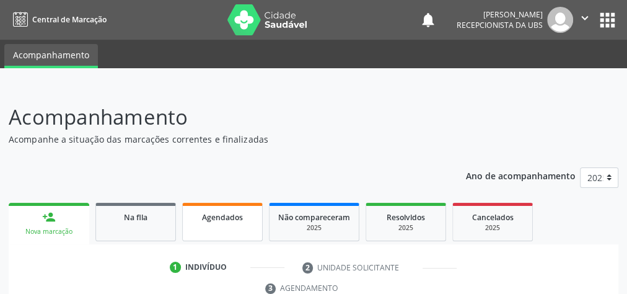
click at [217, 226] on link "Agendados" at bounding box center [222, 222] width 81 height 38
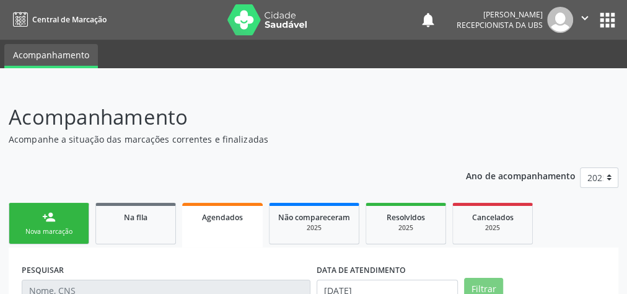
click at [217, 226] on link "Agendados" at bounding box center [222, 225] width 81 height 45
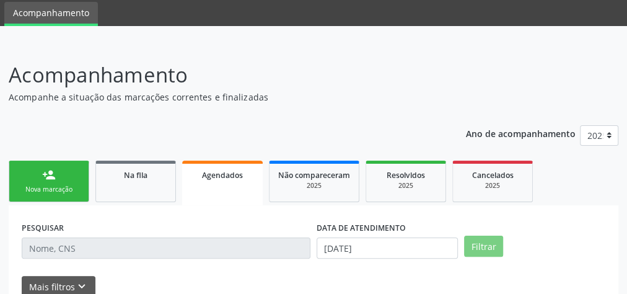
scroll to position [144, 0]
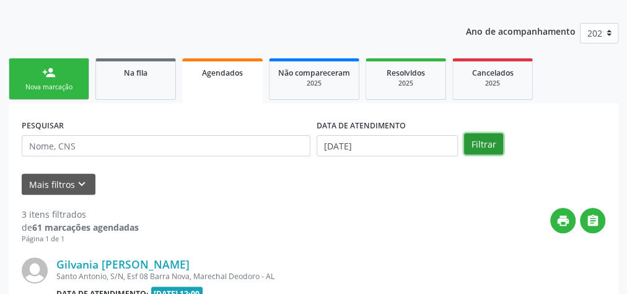
click at [489, 140] on button "Filtrar" at bounding box center [483, 143] width 39 height 21
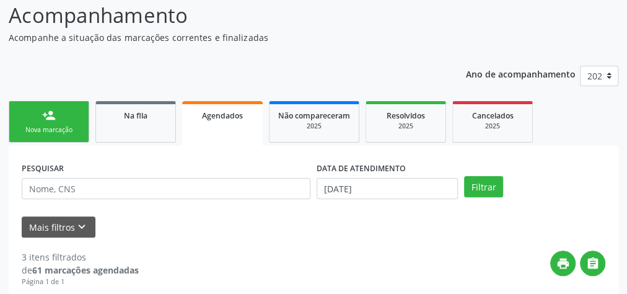
scroll to position [194, 0]
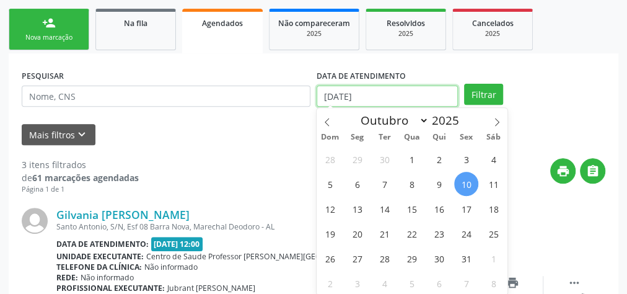
click at [333, 98] on input "10/10/2025" at bounding box center [387, 95] width 141 height 21
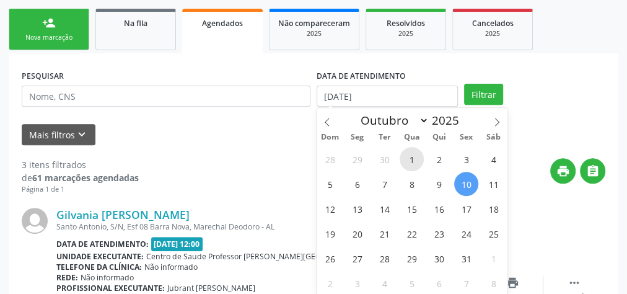
click at [411, 155] on span "1" at bounding box center [412, 159] width 24 height 24
type input "01/10/2025"
click at [411, 155] on span "1" at bounding box center [412, 159] width 24 height 24
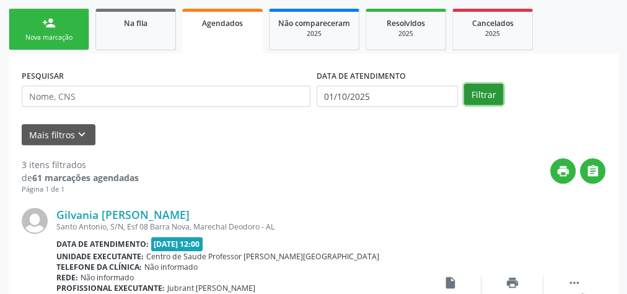
click at [491, 100] on button "Filtrar" at bounding box center [483, 94] width 39 height 21
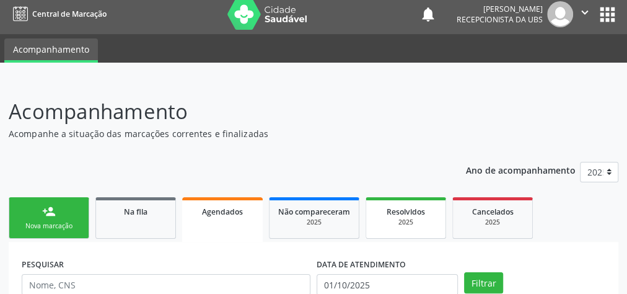
scroll to position [105, 0]
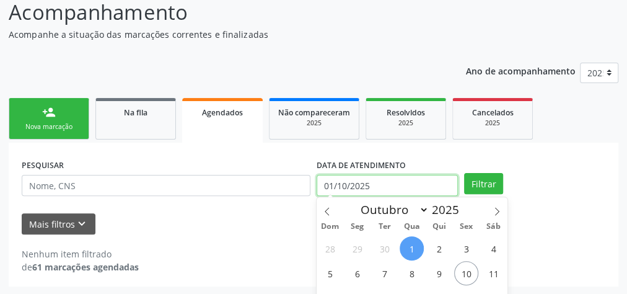
click at [323, 183] on input "01/10/2025" at bounding box center [387, 185] width 141 height 21
click at [438, 243] on span "2" at bounding box center [439, 248] width 24 height 24
type input "02/10/2025"
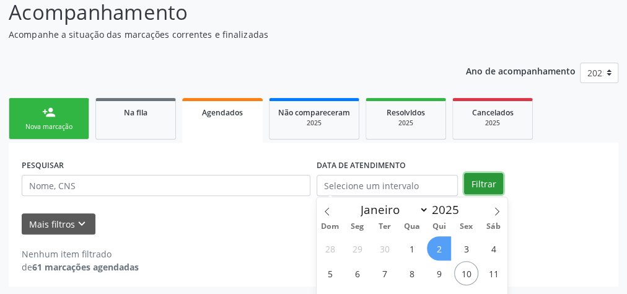
click at [479, 177] on button "Filtrar" at bounding box center [483, 183] width 39 height 21
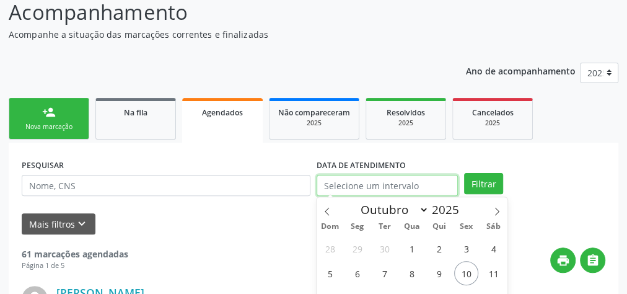
click at [352, 181] on input "text" at bounding box center [387, 185] width 141 height 21
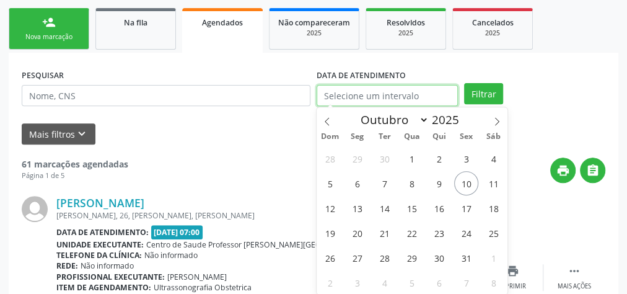
scroll to position [204, 0]
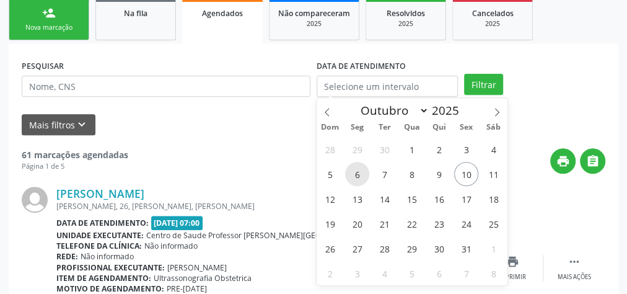
click at [360, 175] on span "6" at bounding box center [357, 174] width 24 height 24
type input "06/10/2025"
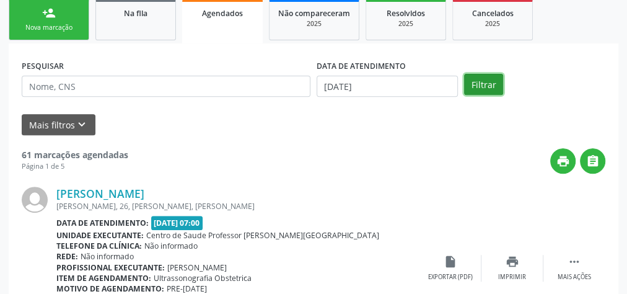
click at [488, 85] on button "Filtrar" at bounding box center [483, 84] width 39 height 21
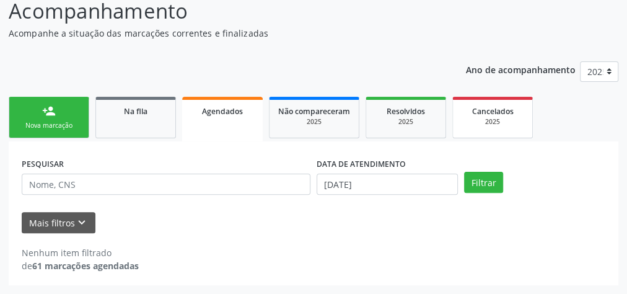
scroll to position [105, 0]
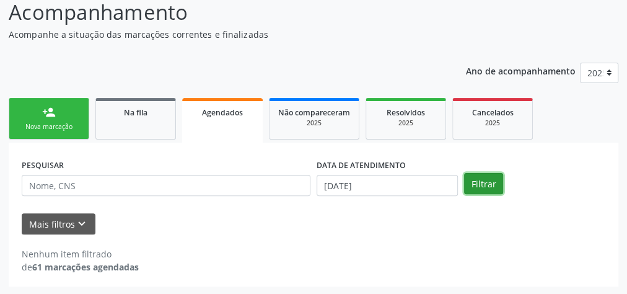
click at [477, 180] on button "Filtrar" at bounding box center [483, 183] width 39 height 21
click at [477, 181] on button "Filtrar" at bounding box center [483, 183] width 39 height 21
click at [69, 125] on div "Nova marcação" at bounding box center [49, 126] width 62 height 9
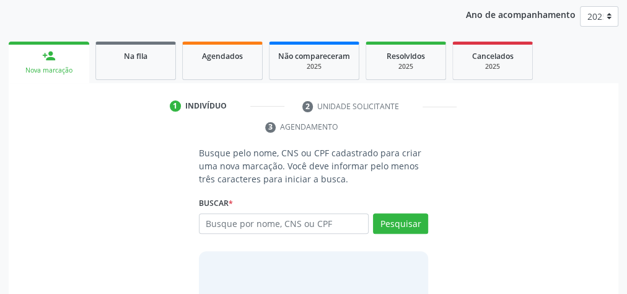
scroll to position [233, 0]
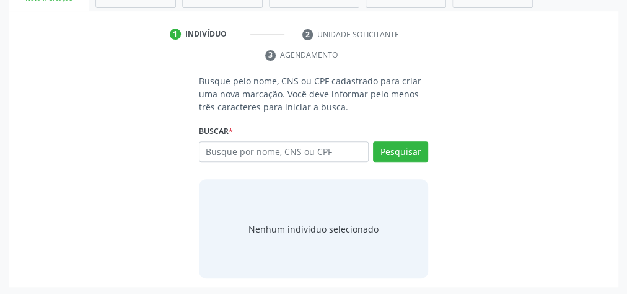
click at [530, 40] on ul "1 Indivíduo 2 Unidade solicitante 3 Agendamento" at bounding box center [314, 45] width 610 height 42
